Goal: Find specific page/section: Find specific page/section

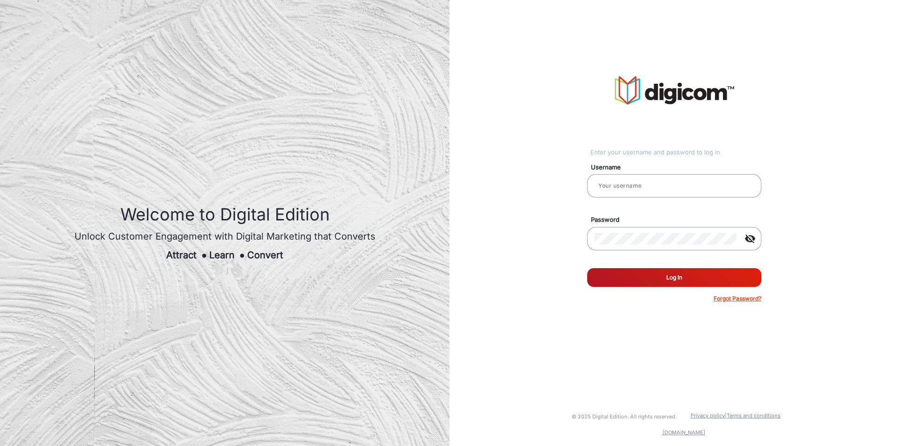
type input "[PERSON_NAME]"
click at [697, 279] on button "Log In" at bounding box center [674, 277] width 174 height 19
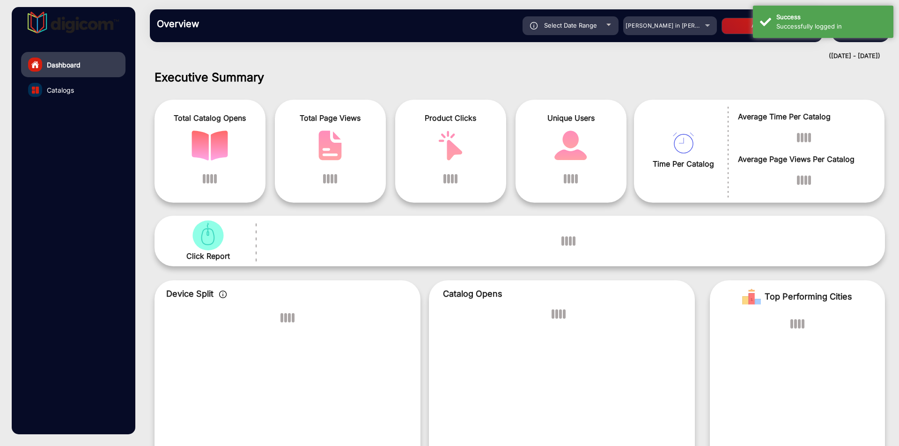
scroll to position [7, 0]
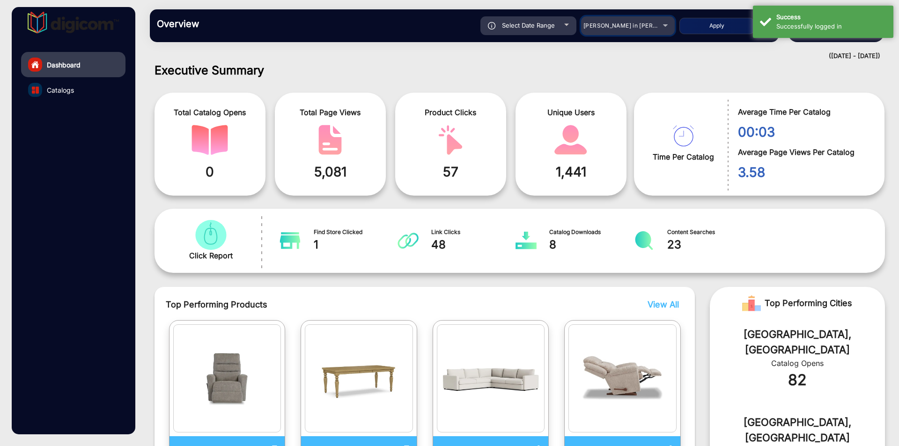
click at [594, 24] on span "[PERSON_NAME] in [PERSON_NAME]" at bounding box center [634, 25] width 103 height 7
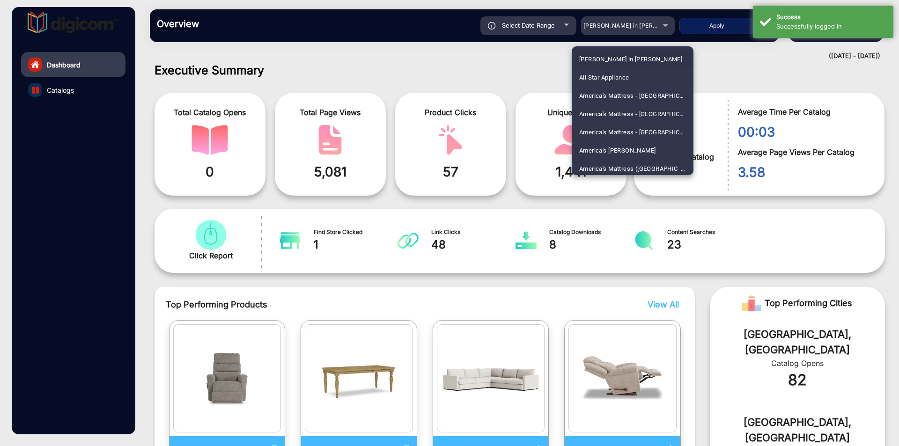
click at [606, 28] on div at bounding box center [449, 223] width 899 height 446
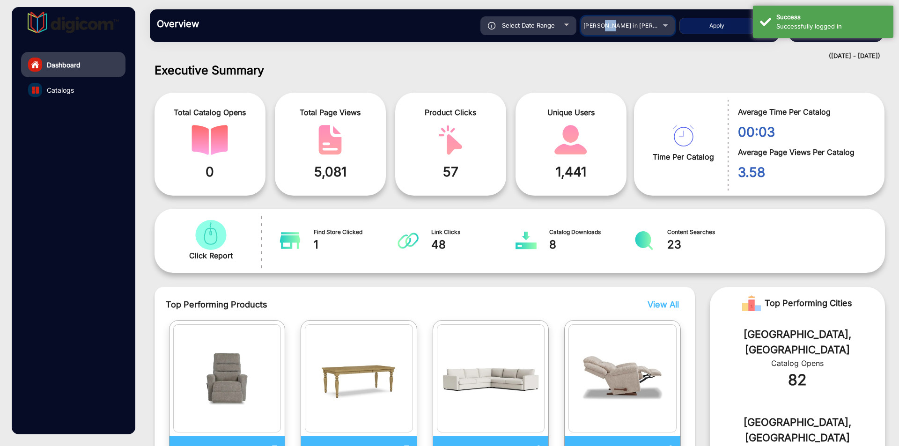
click at [606, 28] on span "[PERSON_NAME] in [PERSON_NAME]" at bounding box center [634, 25] width 103 height 7
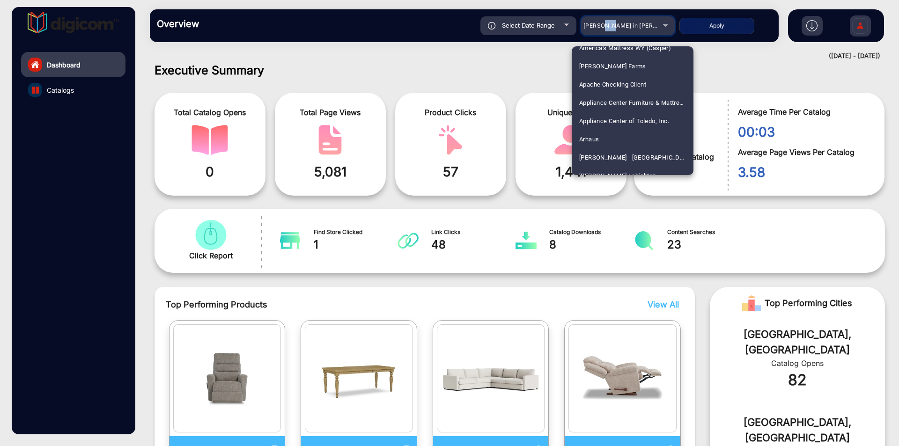
scroll to position [186, 0]
click at [534, 70] on div at bounding box center [449, 223] width 899 height 446
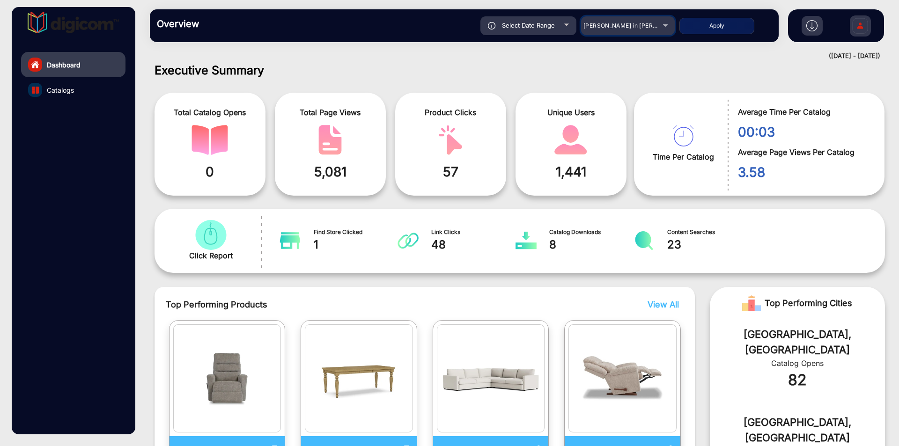
click at [613, 19] on mat-select "[PERSON_NAME] in [PERSON_NAME]" at bounding box center [628, 25] width 94 height 19
click at [612, 32] on mat-select "[PERSON_NAME] in [PERSON_NAME]" at bounding box center [628, 25] width 94 height 19
click at [616, 28] on span "[PERSON_NAME] in [PERSON_NAME]" at bounding box center [634, 25] width 103 height 7
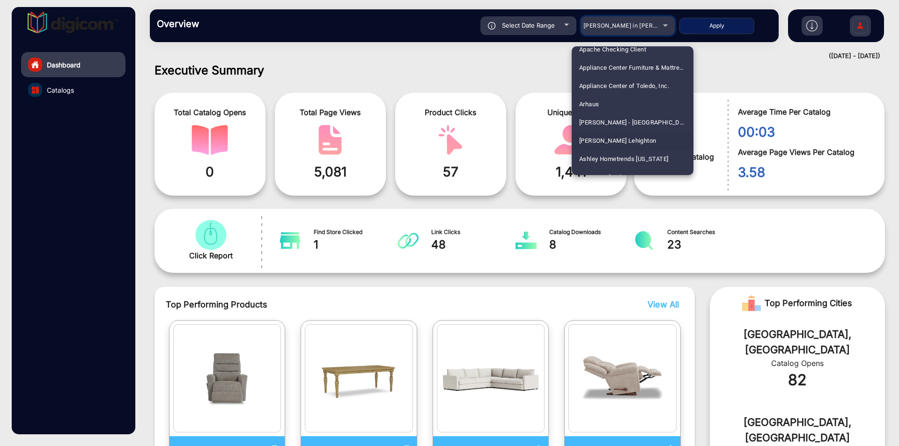
scroll to position [375, 0]
click at [618, 106] on mat-option "Arhaus" at bounding box center [633, 105] width 122 height 18
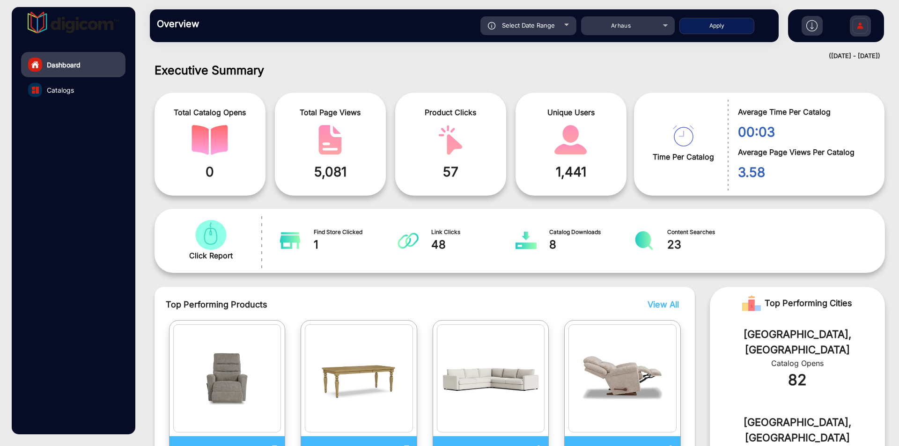
click at [529, 24] on span "Select Date Range" at bounding box center [528, 25] width 53 height 7
type input "[DATE]"
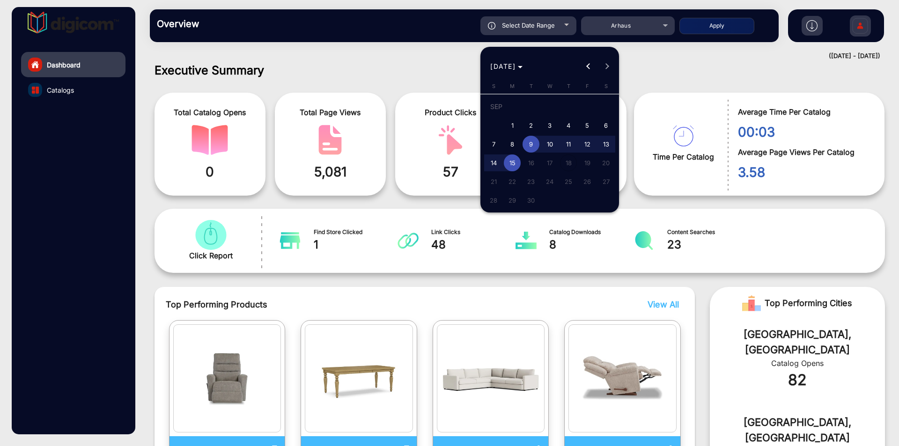
click at [696, 25] on div at bounding box center [449, 223] width 899 height 446
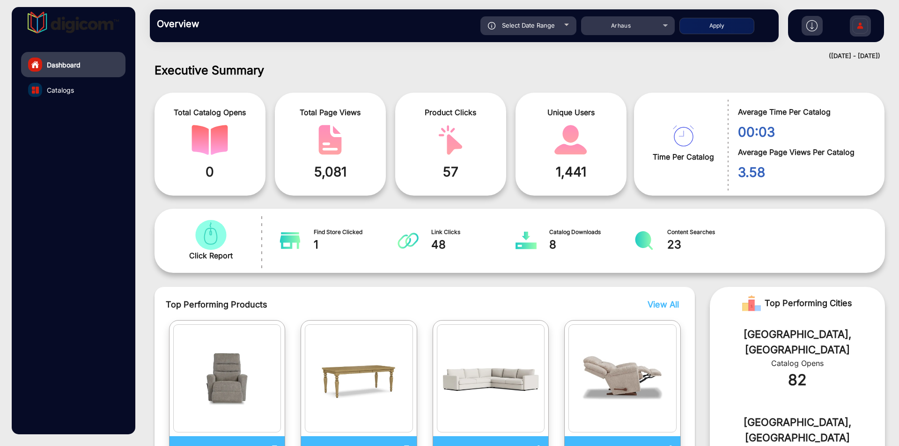
click at [696, 25] on button "Apply" at bounding box center [716, 26] width 75 height 16
type input "[DATE]"
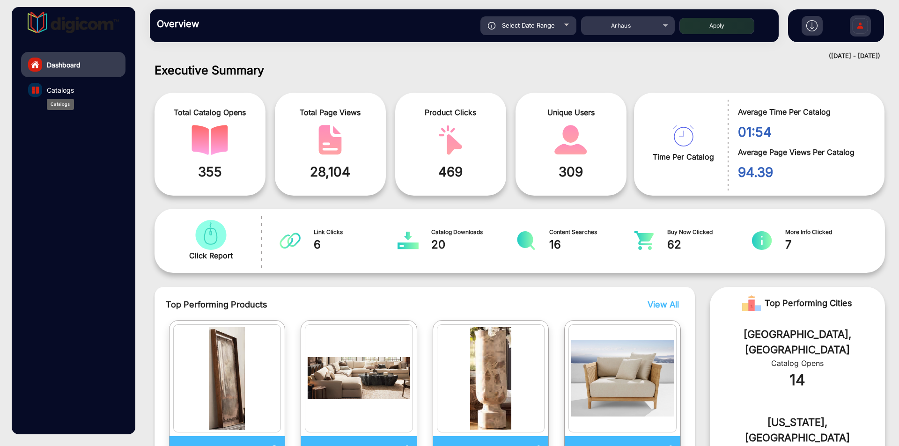
click at [63, 86] on span "Catalogs" at bounding box center [60, 90] width 27 height 10
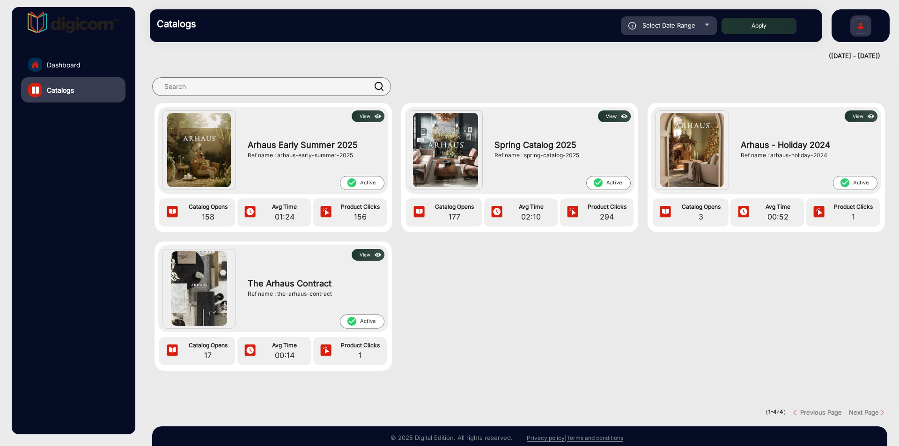
click at [370, 118] on button "View" at bounding box center [368, 117] width 33 height 12
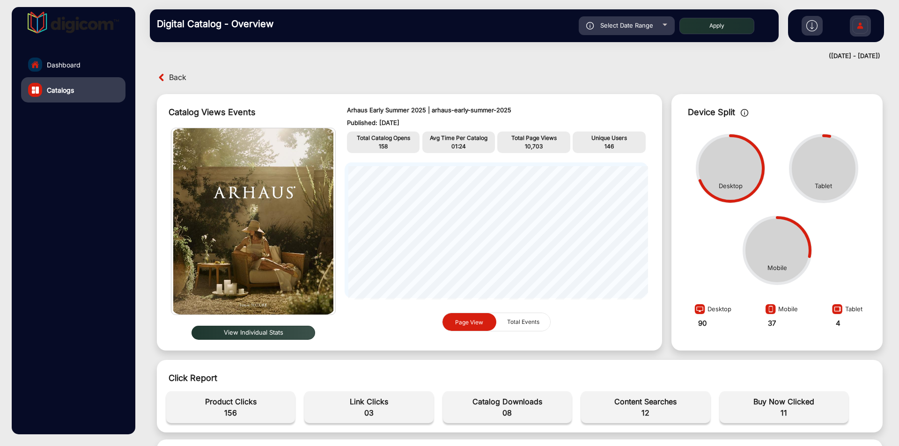
click at [179, 77] on span "Back" at bounding box center [177, 77] width 17 height 15
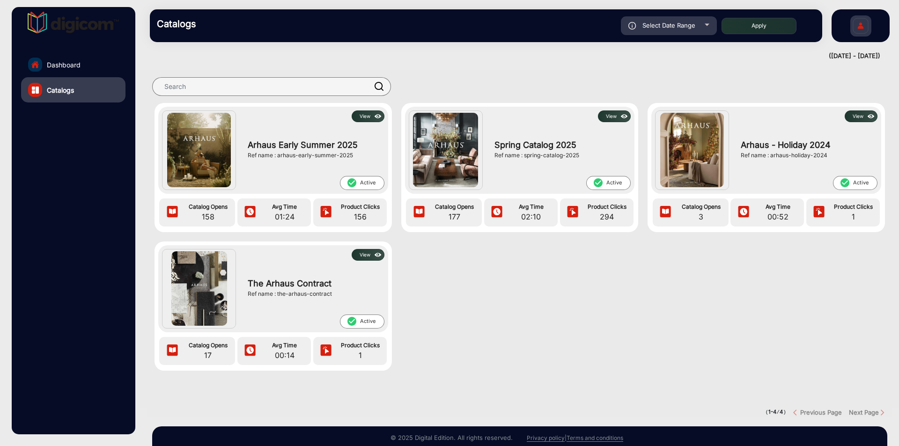
click at [376, 250] on img at bounding box center [378, 255] width 11 height 10
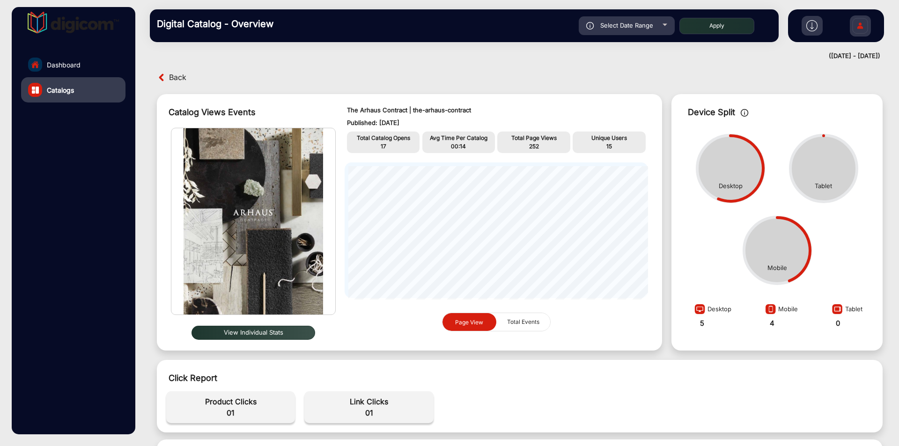
click at [173, 76] on span "Back" at bounding box center [177, 77] width 17 height 15
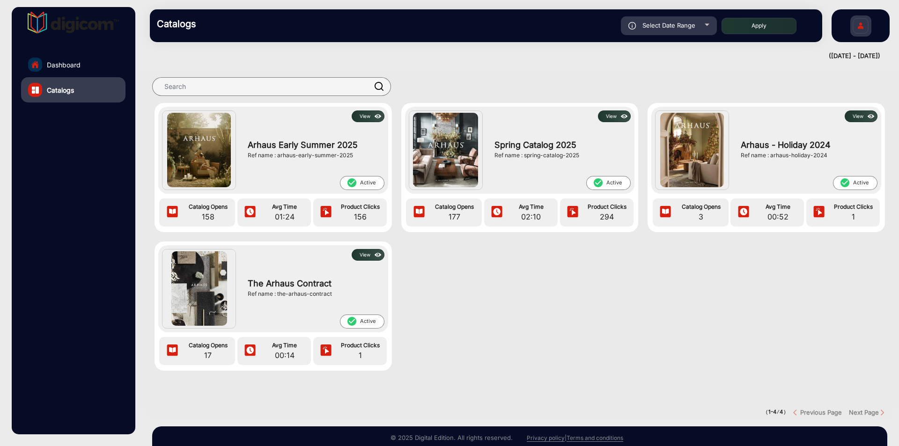
click at [87, 69] on link "Dashboard" at bounding box center [73, 64] width 104 height 25
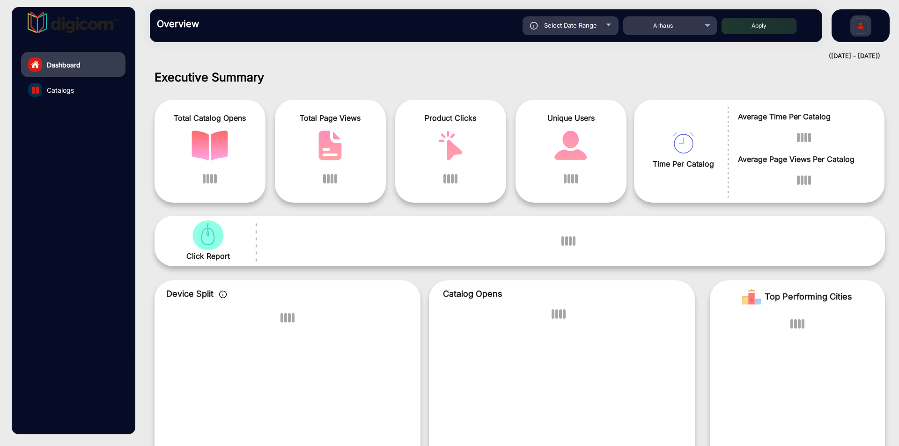
scroll to position [7, 0]
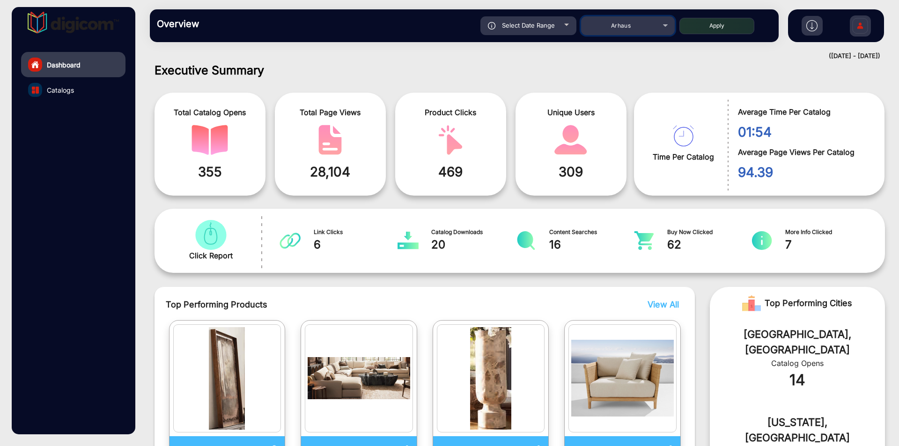
click at [623, 21] on div "Arhaus" at bounding box center [620, 25] width 75 height 11
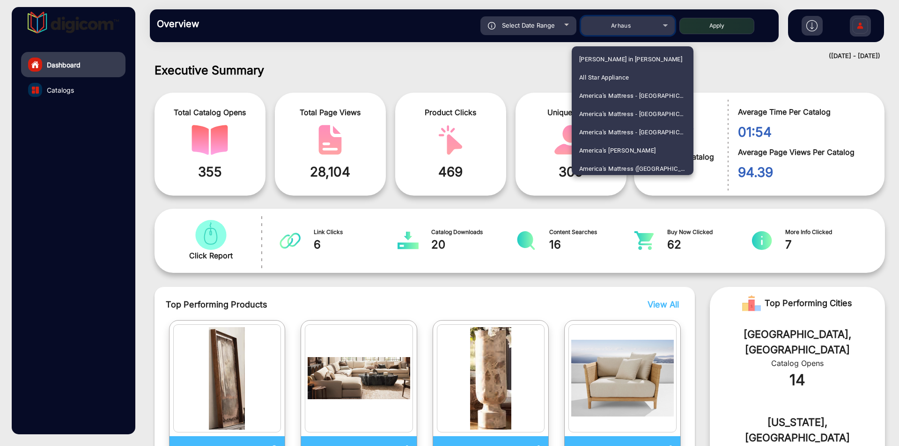
scroll to position [313, 0]
